Goal: Task Accomplishment & Management: Manage account settings

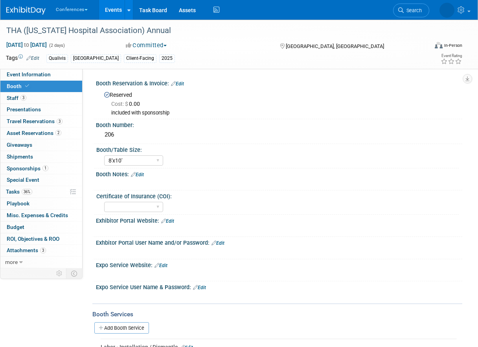
select select "8'x10'"
click at [113, 8] on link "Events" at bounding box center [113, 10] width 29 height 20
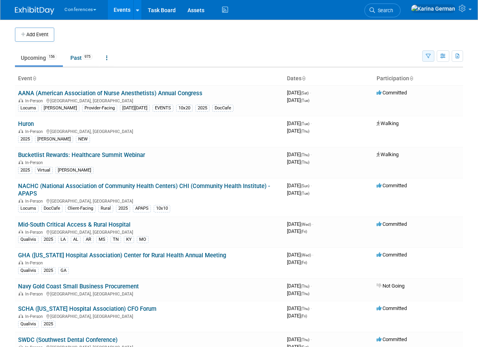
click at [427, 58] on icon "button" at bounding box center [428, 56] width 5 height 5
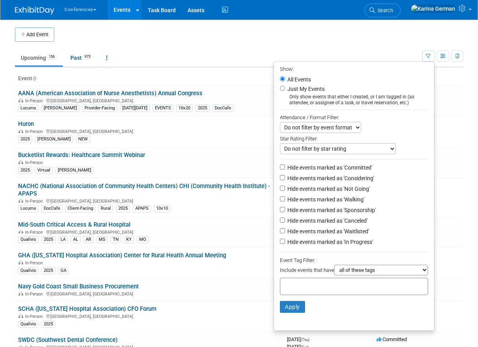
click at [308, 289] on input "text" at bounding box center [314, 285] width 63 height 8
type input "qual"
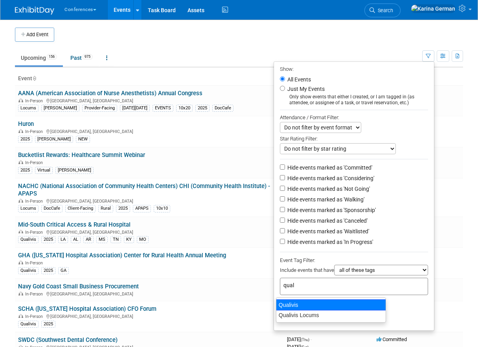
click at [336, 303] on div "Qualivis" at bounding box center [331, 304] width 110 height 11
type input "Qualivis"
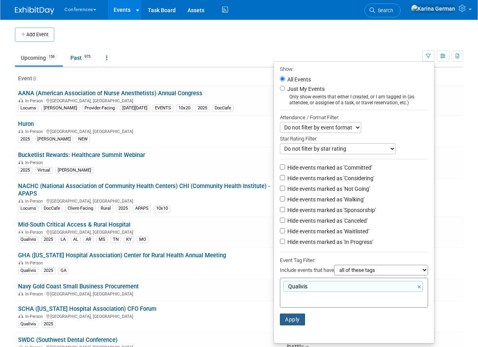
click at [283, 321] on button "Apply" at bounding box center [292, 319] width 25 height 12
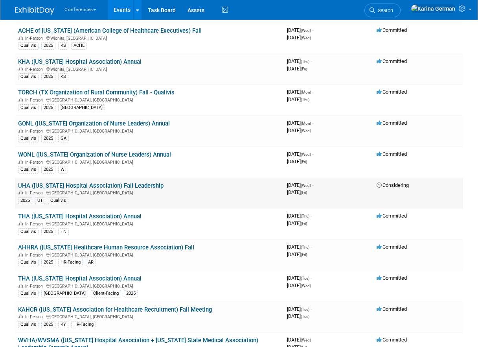
scroll to position [278, 0]
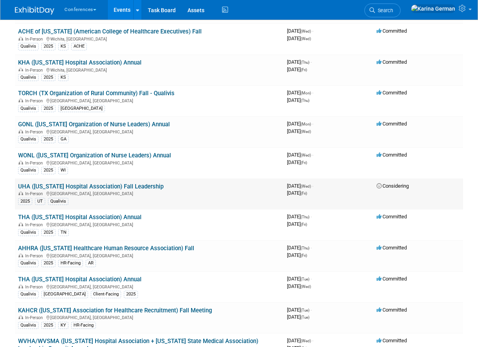
click at [133, 185] on link "UHA ([US_STATE] Hospital Association) Fall Leadership" at bounding box center [90, 186] width 145 height 7
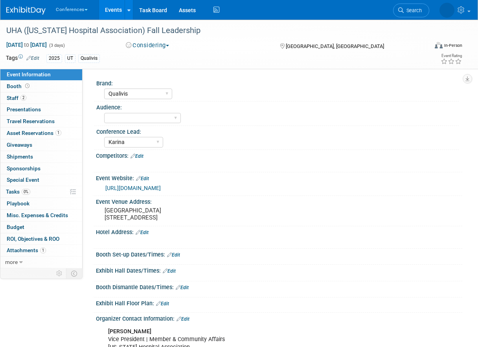
select select "Qualivis"
select select "Karina"
click at [133, 185] on link "https://www.utahhospitals.org/events" at bounding box center [132, 188] width 55 height 6
click at [399, 14] on link "Search" at bounding box center [381, 11] width 36 height 14
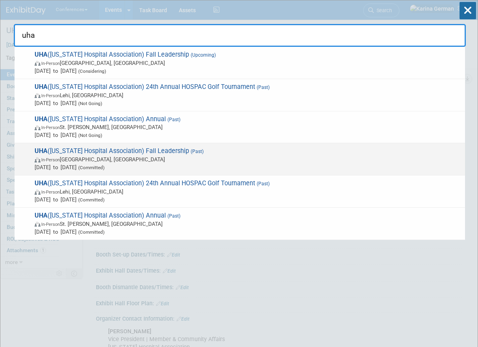
type input "uha"
click at [188, 152] on span "UHA (Utah Hospital Association) Fall Leadership (Past) In-Person Midway, UT Sep…" at bounding box center [246, 159] width 429 height 24
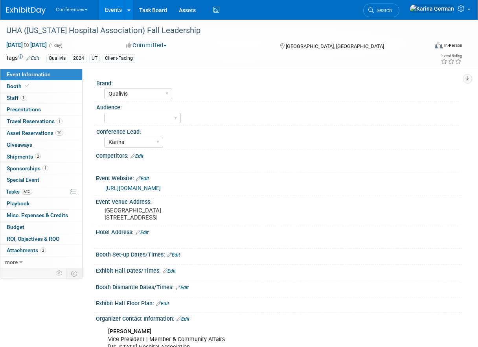
select select "Qualivis"
select select "Karina"
click at [41, 99] on link "1 Staff 1" at bounding box center [41, 97] width 82 height 11
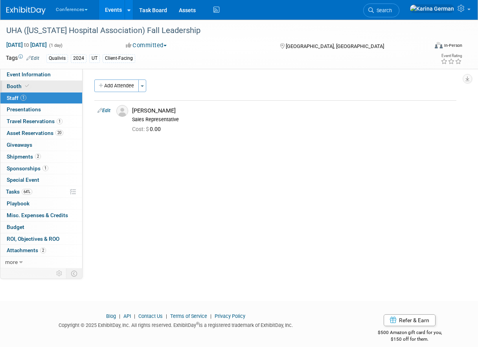
click at [45, 84] on link "Booth" at bounding box center [41, 86] width 82 height 11
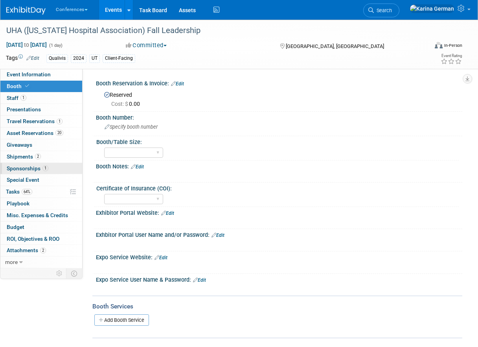
click at [48, 167] on link "1 Sponsorships 1" at bounding box center [41, 168] width 82 height 11
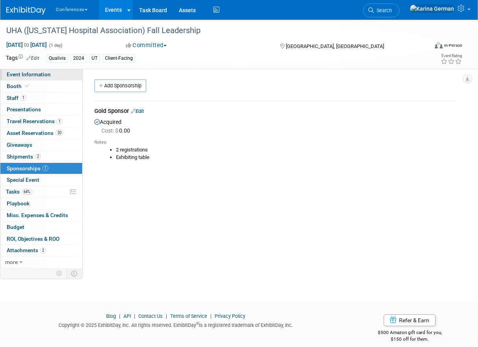
click at [54, 77] on link "Event Information" at bounding box center [41, 74] width 82 height 11
select select "Qualivis"
select select "Karina"
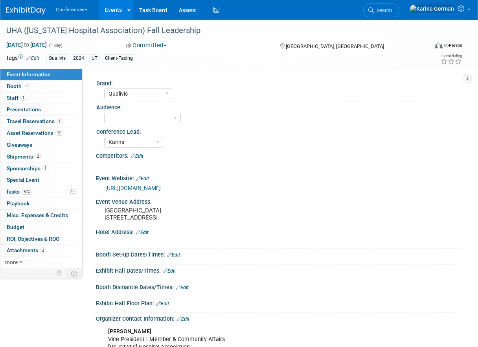
click at [120, 12] on link "Events" at bounding box center [113, 10] width 29 height 20
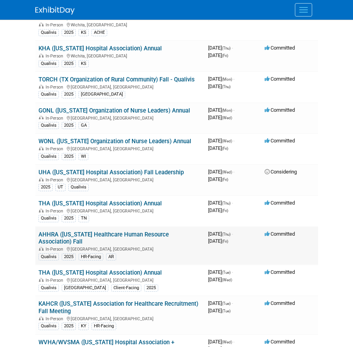
scroll to position [337, 0]
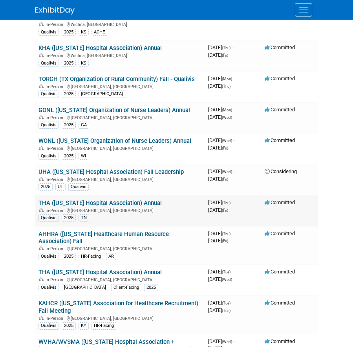
click at [142, 200] on link "THA ([US_STATE] Hospital Association) Annual" at bounding box center [100, 202] width 123 height 7
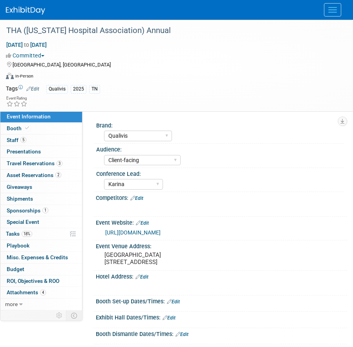
select select "Qualivis"
select select "Client-facing"
select select "Karina"
click at [331, 10] on span "Menu" at bounding box center [333, 9] width 9 height 1
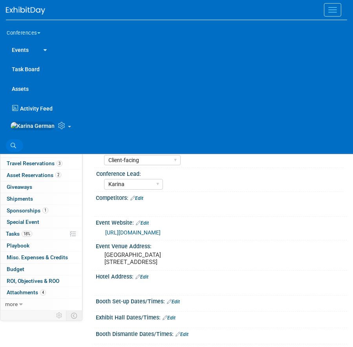
click at [9, 147] on link "Search" at bounding box center [14, 145] width 17 height 13
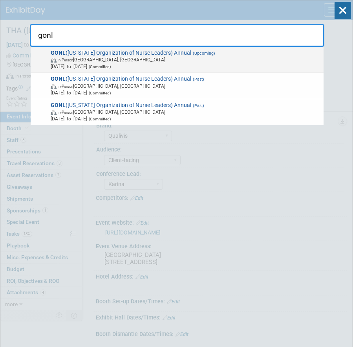
type input "gonl"
click at [111, 66] on span "(Committed)" at bounding box center [99, 66] width 24 height 4
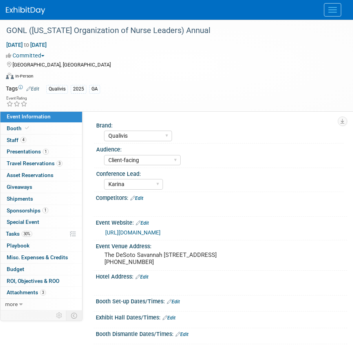
select select "Qualivis"
select select "Client-facing"
select select "Karina"
click at [45, 210] on span "1" at bounding box center [45, 210] width 6 height 6
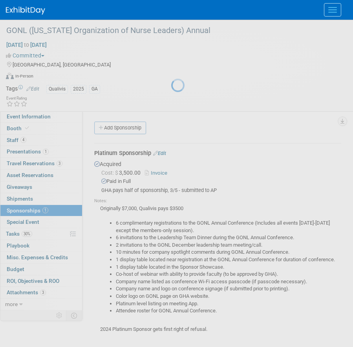
scroll to position [46, 0]
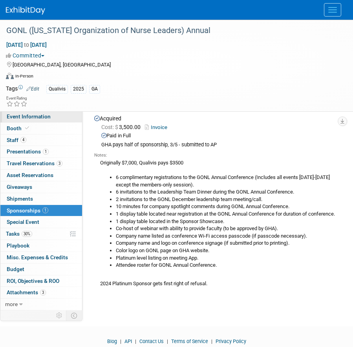
click at [56, 113] on link "Event Information" at bounding box center [41, 116] width 82 height 11
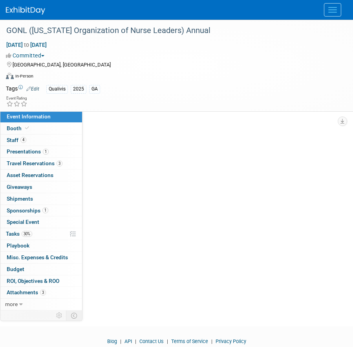
scroll to position [0, 0]
select select "Qualivis"
select select "Client-facing"
select select "Karina"
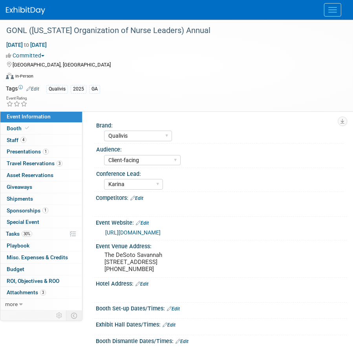
click at [140, 198] on link "Edit" at bounding box center [137, 198] width 13 height 6
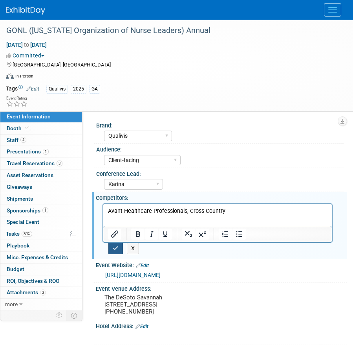
click at [116, 249] on icon "button" at bounding box center [116, 248] width 6 height 6
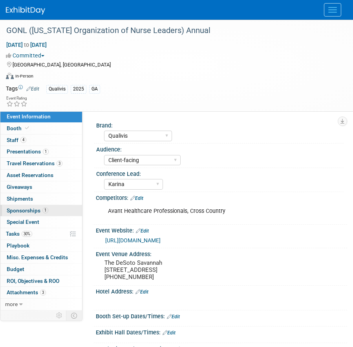
click at [55, 213] on link "1 Sponsorships 1" at bounding box center [41, 210] width 82 height 11
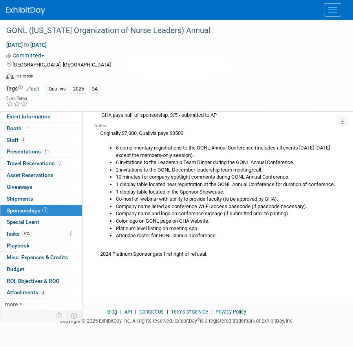
scroll to position [79, 0]
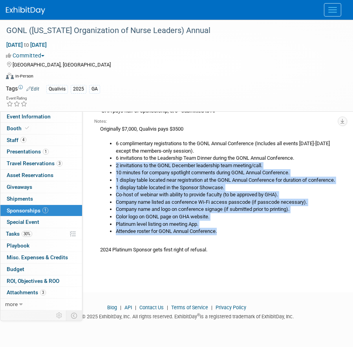
drag, startPoint x: 114, startPoint y: 167, endPoint x: 228, endPoint y: 231, distance: 130.2
click at [228, 231] on ul "6 complimentary registrations to the GONL Annual Conference (Includes all event…" at bounding box center [220, 187] width 241 height 95
click at [60, 231] on link "30% Tasks 30%" at bounding box center [41, 233] width 82 height 11
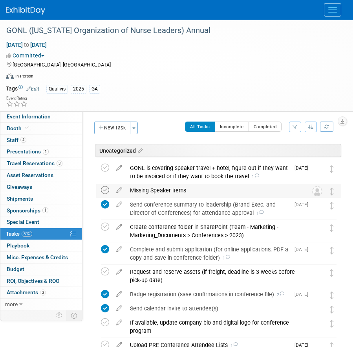
click at [108, 189] on icon at bounding box center [105, 190] width 8 height 8
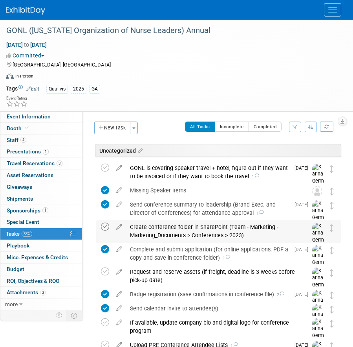
click at [103, 226] on icon at bounding box center [105, 227] width 8 height 8
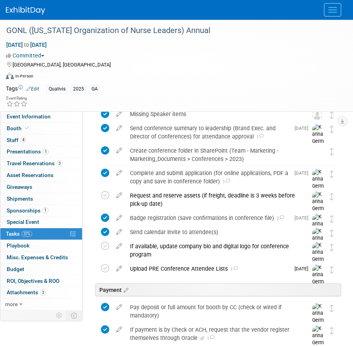
scroll to position [72, 0]
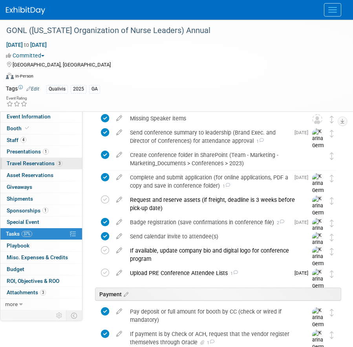
click at [40, 162] on span "Travel Reservations 3" at bounding box center [35, 163] width 56 height 6
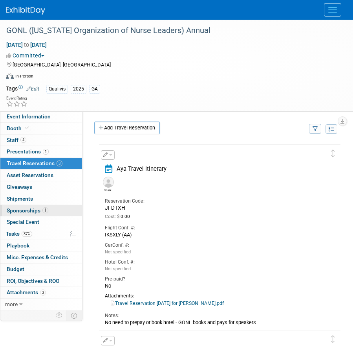
click at [48, 209] on link "1 Sponsorships 1" at bounding box center [41, 210] width 82 height 11
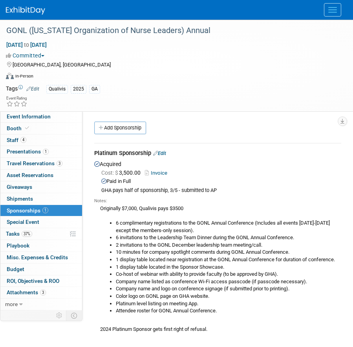
scroll to position [42, 0]
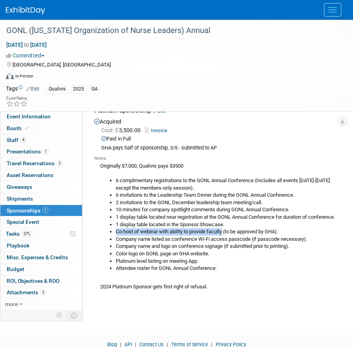
drag, startPoint x: 117, startPoint y: 231, endPoint x: 225, endPoint y: 228, distance: 108.2
click at [225, 228] on li "Co-host of webinar with ability to provide faculty (to be approved by GHA)." at bounding box center [229, 231] width 226 height 7
copy li "Co-host of webinar with ability to provide faculty"
click at [185, 187] on li "6 complimentary registrations to the GONL Annual Conference (Includes all event…" at bounding box center [229, 184] width 226 height 15
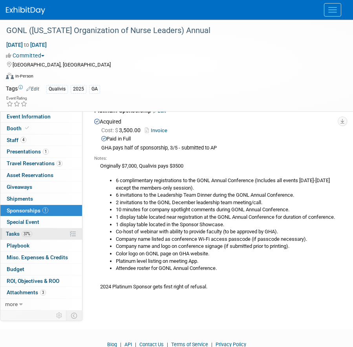
click at [31, 238] on link "37% Tasks 37%" at bounding box center [41, 233] width 82 height 11
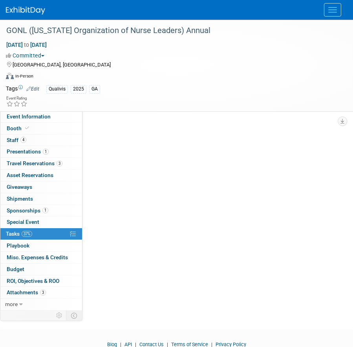
scroll to position [0, 0]
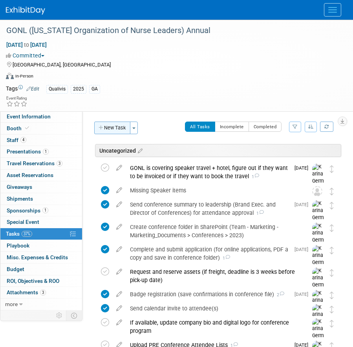
click at [105, 132] on button "New Task" at bounding box center [112, 127] width 36 height 13
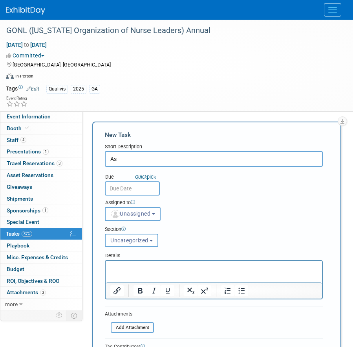
type input "A"
type input "Webinar benefit"
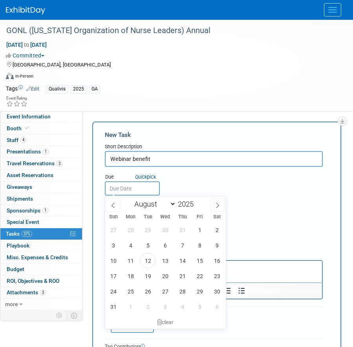
click at [136, 189] on input "text" at bounding box center [132, 188] width 55 height 14
click at [197, 276] on span "22" at bounding box center [199, 275] width 15 height 15
type input "Aug 22, 2025"
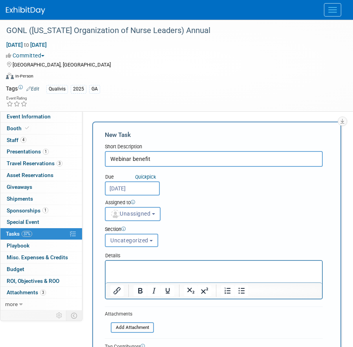
click at [134, 203] on icon at bounding box center [133, 202] width 4 height 4
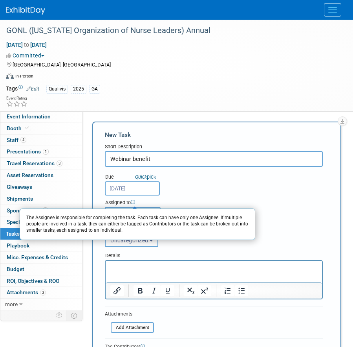
click at [147, 197] on div "Assigned to The Assignee is responsible for completing the task. Each task can …" at bounding box center [214, 208] width 230 height 26
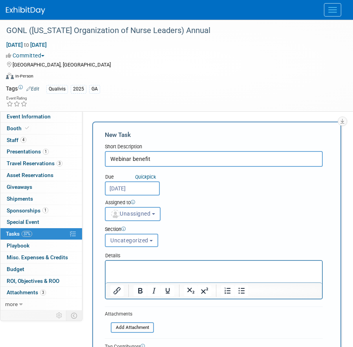
click at [145, 211] on span "Unassigned" at bounding box center [130, 213] width 40 height 6
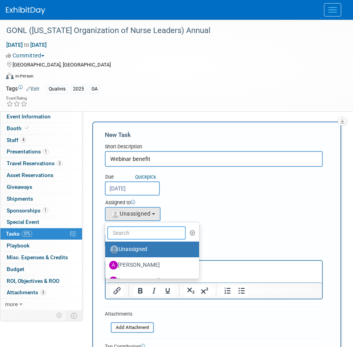
click at [129, 238] on input "text" at bounding box center [146, 232] width 79 height 13
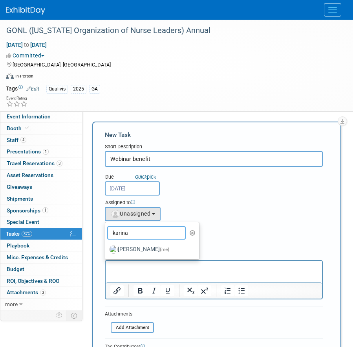
type input "karina"
click at [148, 250] on label "Karina German (me)" at bounding box center [150, 249] width 82 height 13
click at [107, 250] on input "Karina German (me)" at bounding box center [103, 248] width 5 height 5
select select "eb9a80ed-01df-455e-b7c9-ebccef2a47a7"
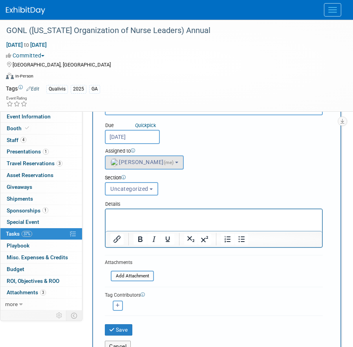
scroll to position [58, 0]
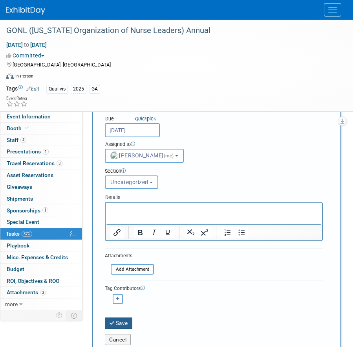
click at [122, 318] on button "Save" at bounding box center [119, 322] width 28 height 11
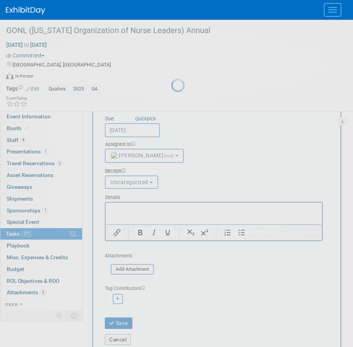
scroll to position [0, 0]
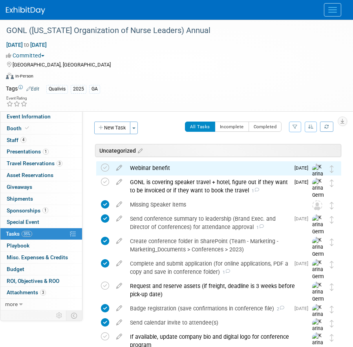
click at [154, 172] on div "Webinar benefit" at bounding box center [208, 167] width 164 height 13
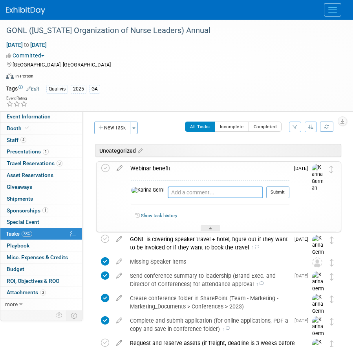
click at [168, 192] on textarea at bounding box center [216, 192] width 96 height 12
type textarea "pinged GONL"
click at [278, 195] on button "Submit" at bounding box center [278, 192] width 23 height 12
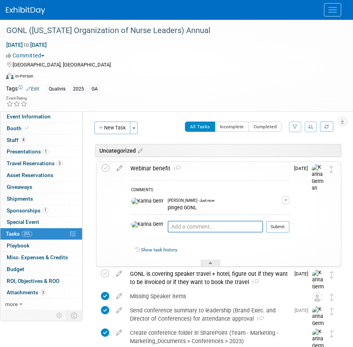
click at [164, 164] on div "Webinar benefit 1" at bounding box center [208, 168] width 163 height 13
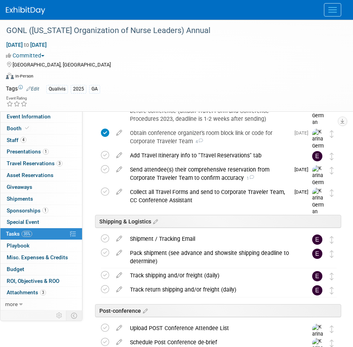
scroll to position [444, 0]
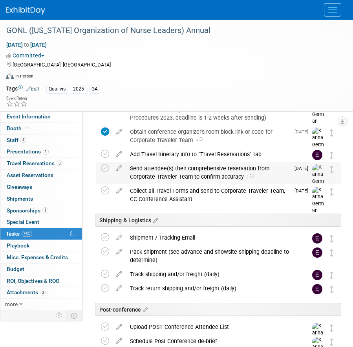
click at [160, 171] on div "Send attendee(s) their comprehensive reservation from Corporate Traveler Team t…" at bounding box center [208, 173] width 164 height 22
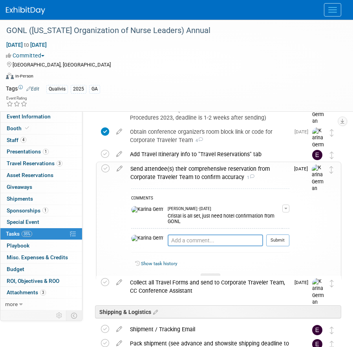
click at [160, 171] on div "Send attendee(s) their comprehensive reservation from Corporate Traveler Team t…" at bounding box center [208, 173] width 163 height 22
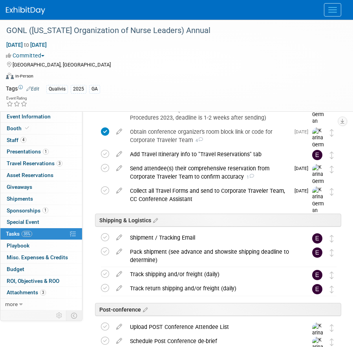
click at [338, 19] on div at bounding box center [177, 10] width 342 height 20
click at [337, 14] on button "Menu" at bounding box center [332, 9] width 17 height 13
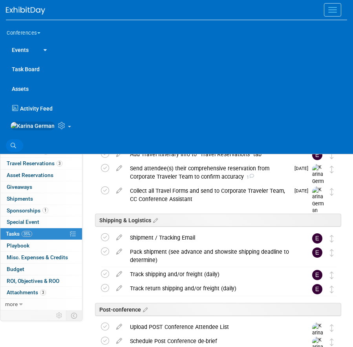
click at [10, 150] on link "Search" at bounding box center [14, 145] width 17 height 13
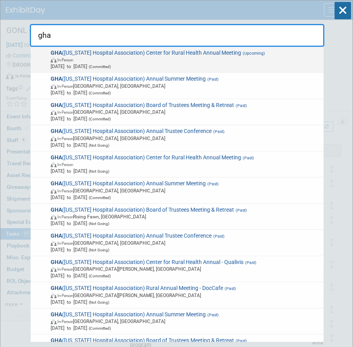
type input "gha"
click at [167, 61] on span "In-Person" at bounding box center [186, 59] width 270 height 7
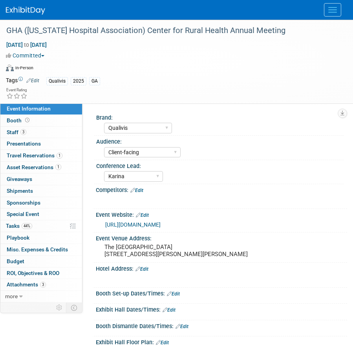
select select "Qualivis"
select select "Client-facing"
select select "Karina"
click at [37, 228] on link "44% Tasks 44%" at bounding box center [41, 225] width 82 height 11
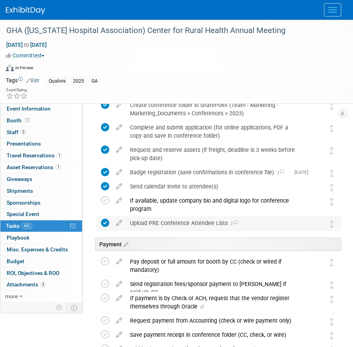
click at [153, 224] on div "Upload PRE Conference Attendee Lists 2" at bounding box center [211, 222] width 171 height 13
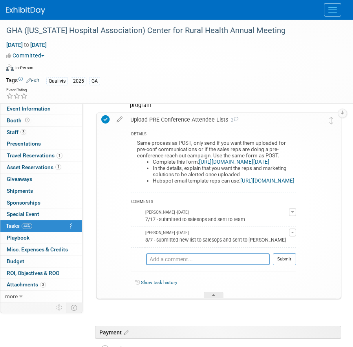
scroll to position [196, 0]
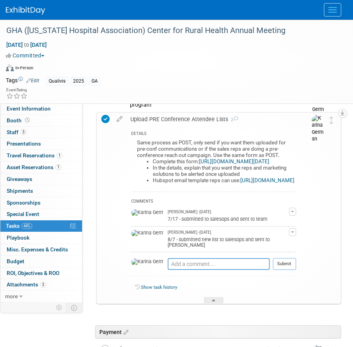
click at [162, 119] on div "Upload PRE Conference Attendee Lists 2" at bounding box center [212, 118] width 170 height 13
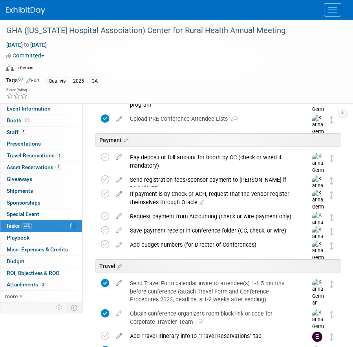
click at [30, 6] on link at bounding box center [30, 7] width 49 height 6
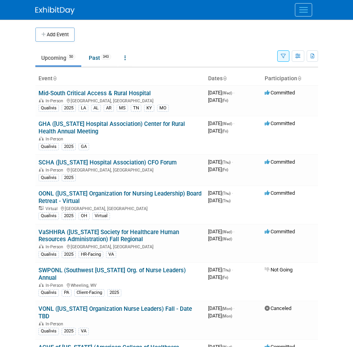
click at [6, 4] on div "Conferences Explore: My Workspaces 2 Go to Workspace: Conferences Marketing Req…" at bounding box center [176, 10] width 353 height 20
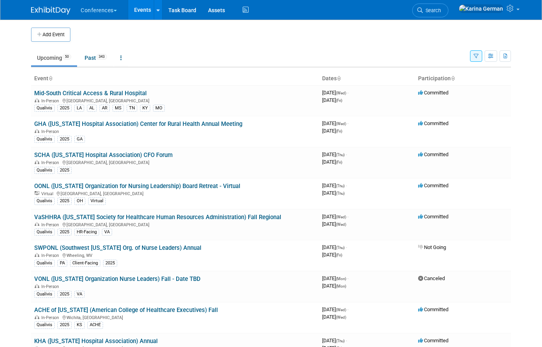
click at [353, 16] on ul "Search" at bounding box center [433, 9] width 42 height 19
click at [353, 11] on span "Search" at bounding box center [432, 10] width 18 height 6
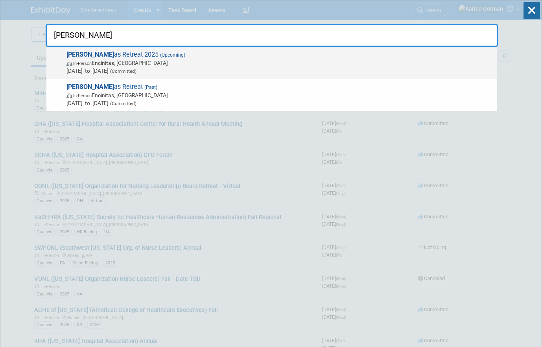
type input "aya ide"
click at [134, 70] on span "Sep 8, 2025 to Sep 10, 2025 (Committed)" at bounding box center [279, 71] width 427 height 8
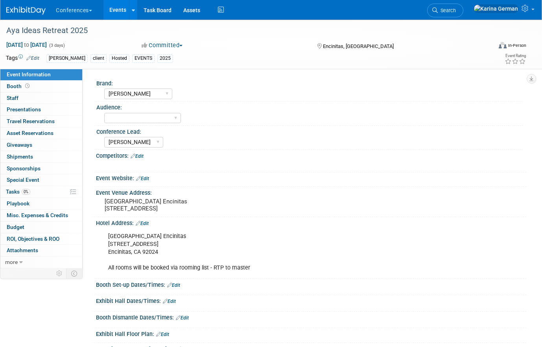
select select "[PERSON_NAME]"
click at [30, 190] on span "Tasks 0%" at bounding box center [18, 191] width 24 height 6
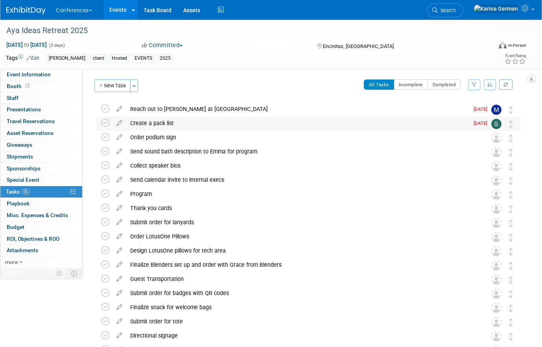
click at [174, 126] on div "Create a pack list" at bounding box center [297, 122] width 342 height 13
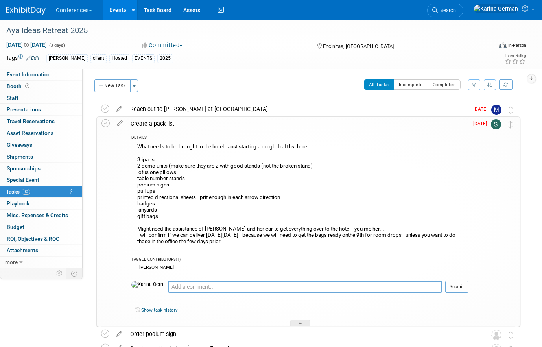
click at [175, 126] on div "Create a pack list" at bounding box center [298, 123] width 342 height 13
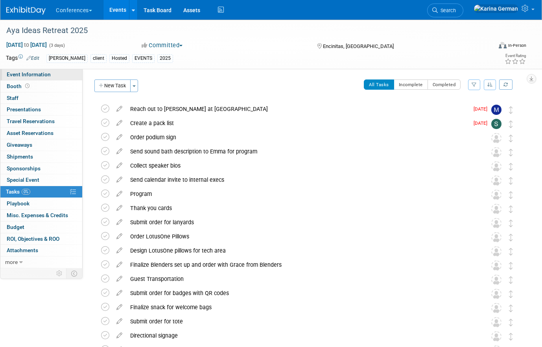
click at [42, 79] on link "Event Information" at bounding box center [41, 74] width 82 height 11
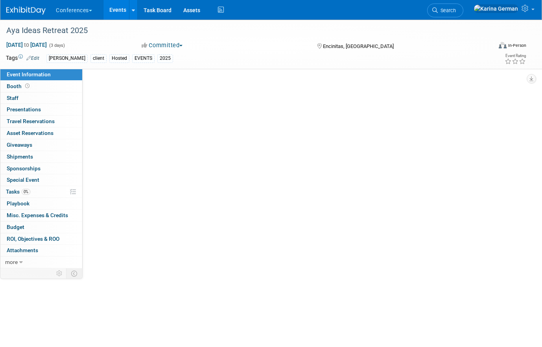
select select "[PERSON_NAME]"
